Goal: Information Seeking & Learning: Learn about a topic

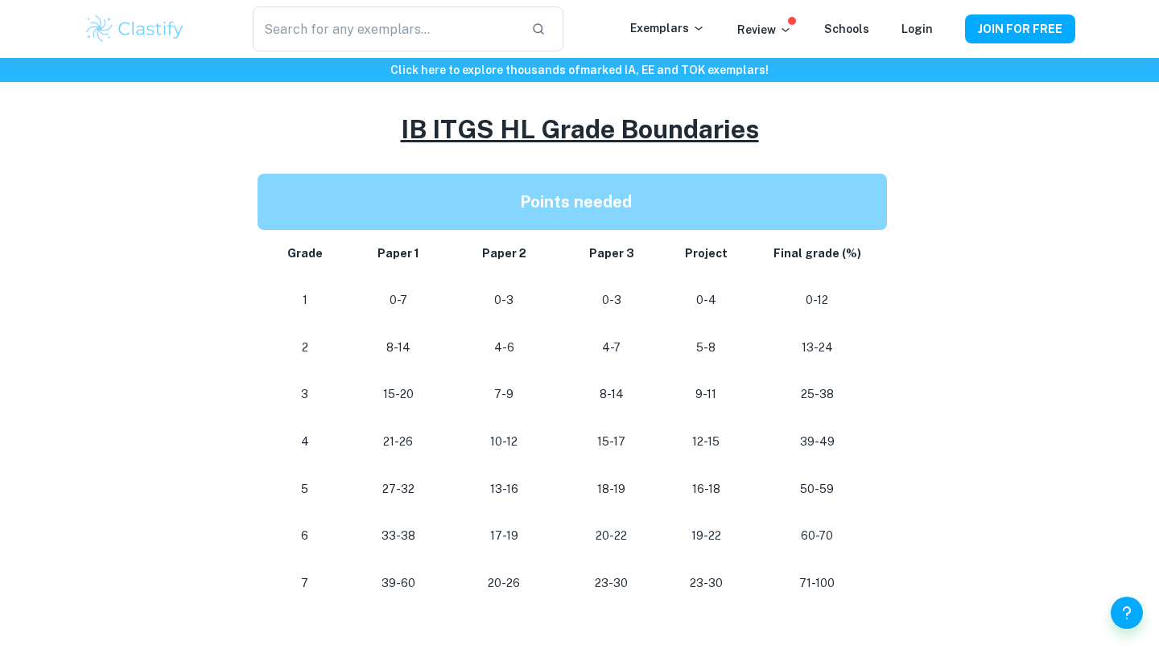
scroll to position [687, 0]
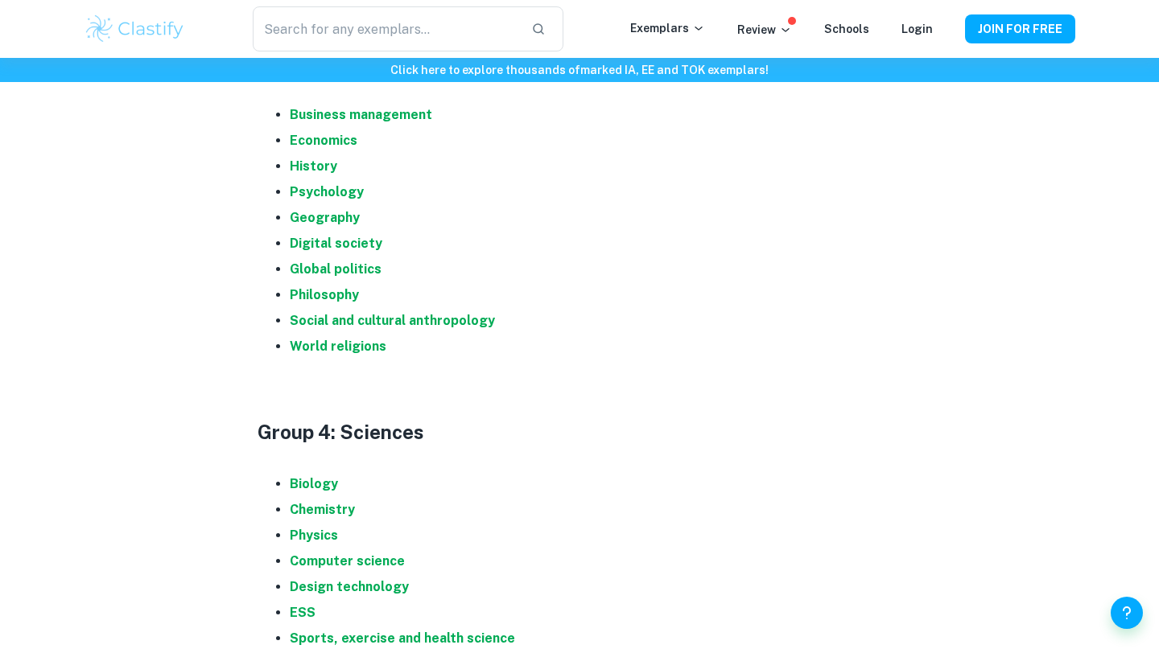
scroll to position [1309, 0]
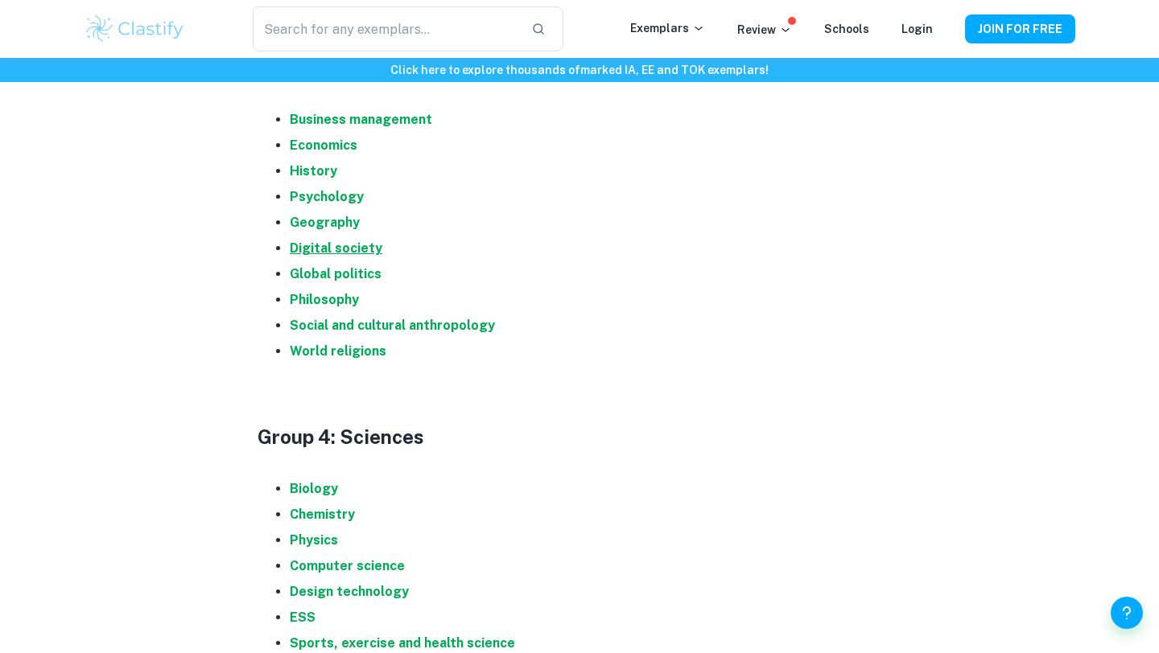
click at [345, 251] on strong "Digital society" at bounding box center [336, 248] width 93 height 15
